Goal: Information Seeking & Learning: Learn about a topic

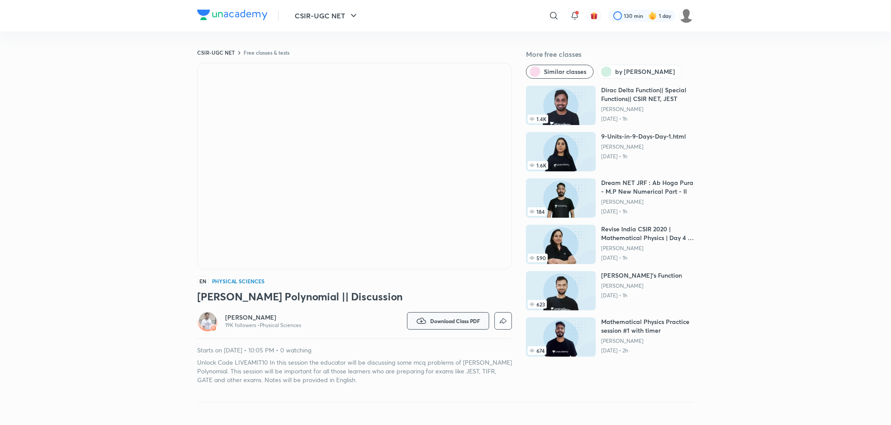
click at [465, 317] on span "Download Class PDF" at bounding box center [455, 320] width 50 height 7
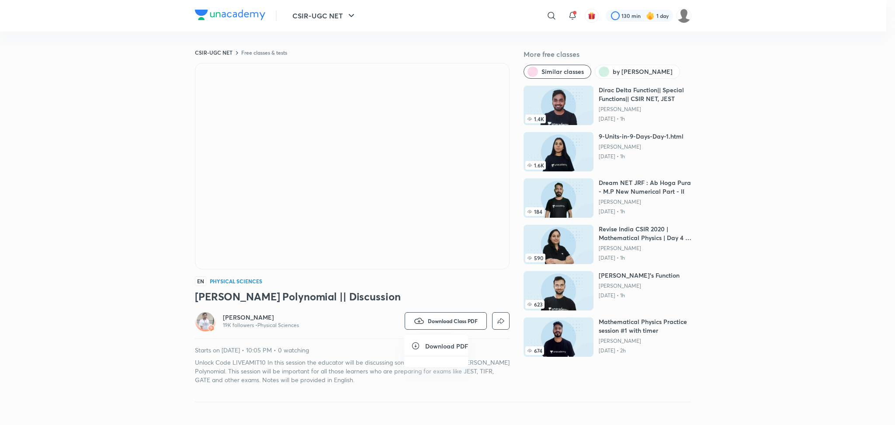
click at [415, 343] on icon at bounding box center [415, 345] width 9 height 9
click at [438, 272] on div at bounding box center [447, 212] width 895 height 425
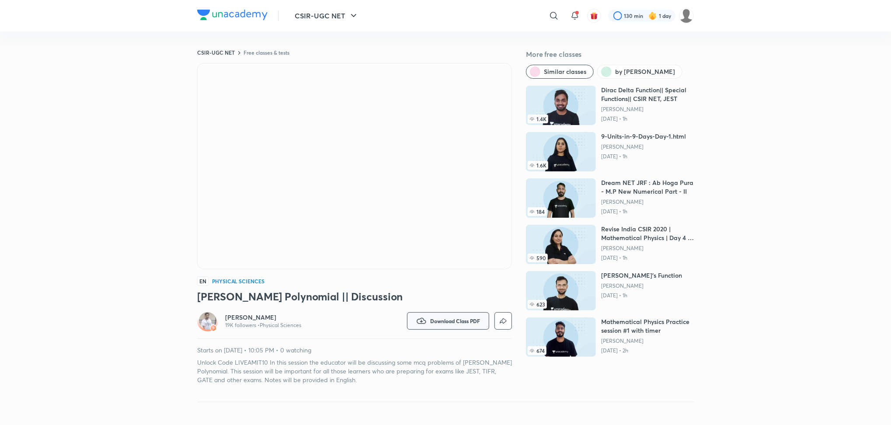
click at [470, 317] on span "Download Class PDF" at bounding box center [455, 320] width 50 height 7
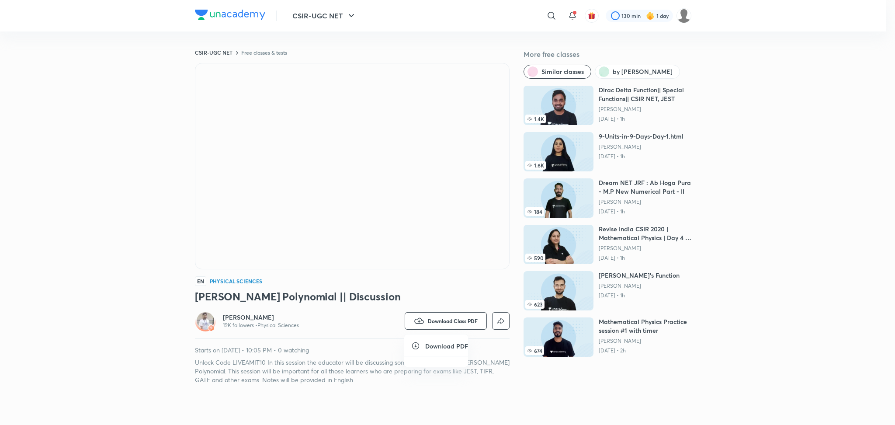
click at [414, 343] on icon at bounding box center [415, 345] width 7 height 7
click at [454, 286] on div at bounding box center [447, 212] width 895 height 425
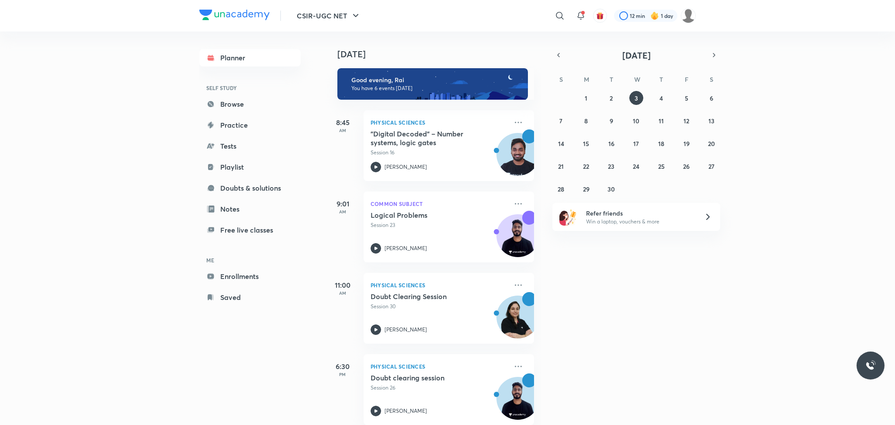
scroll to position [86, 0]
